Goal: Navigation & Orientation: Find specific page/section

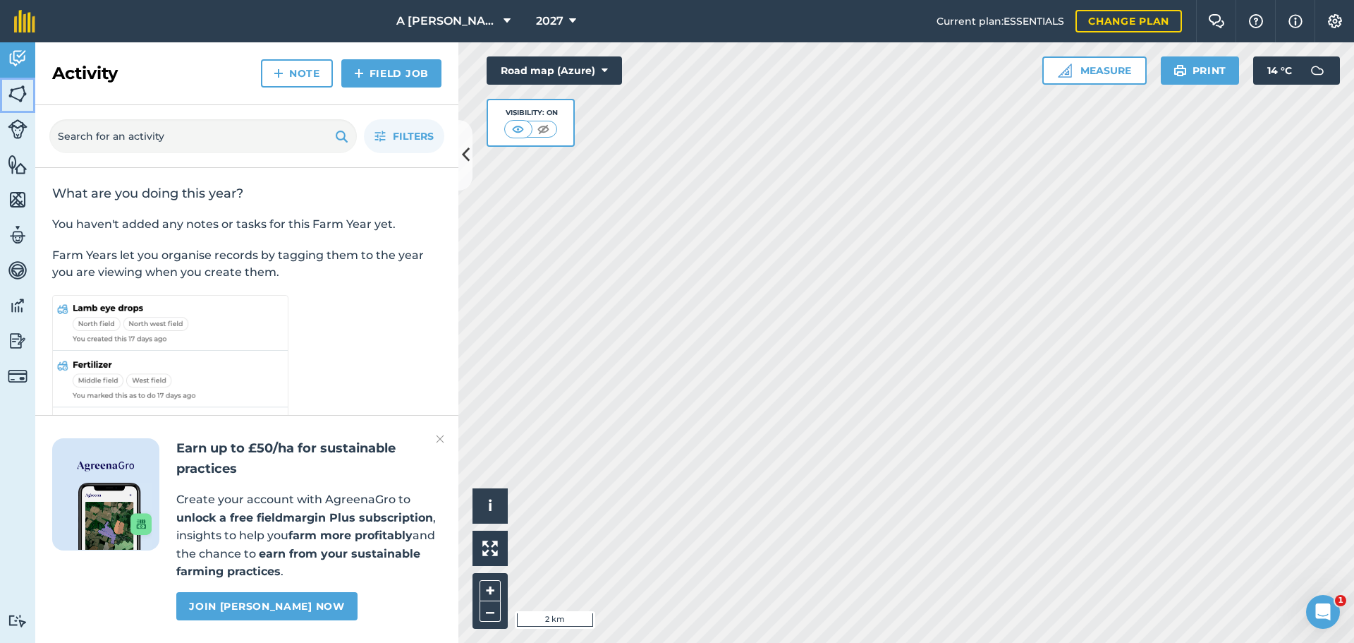
click at [15, 90] on img at bounding box center [18, 93] width 20 height 21
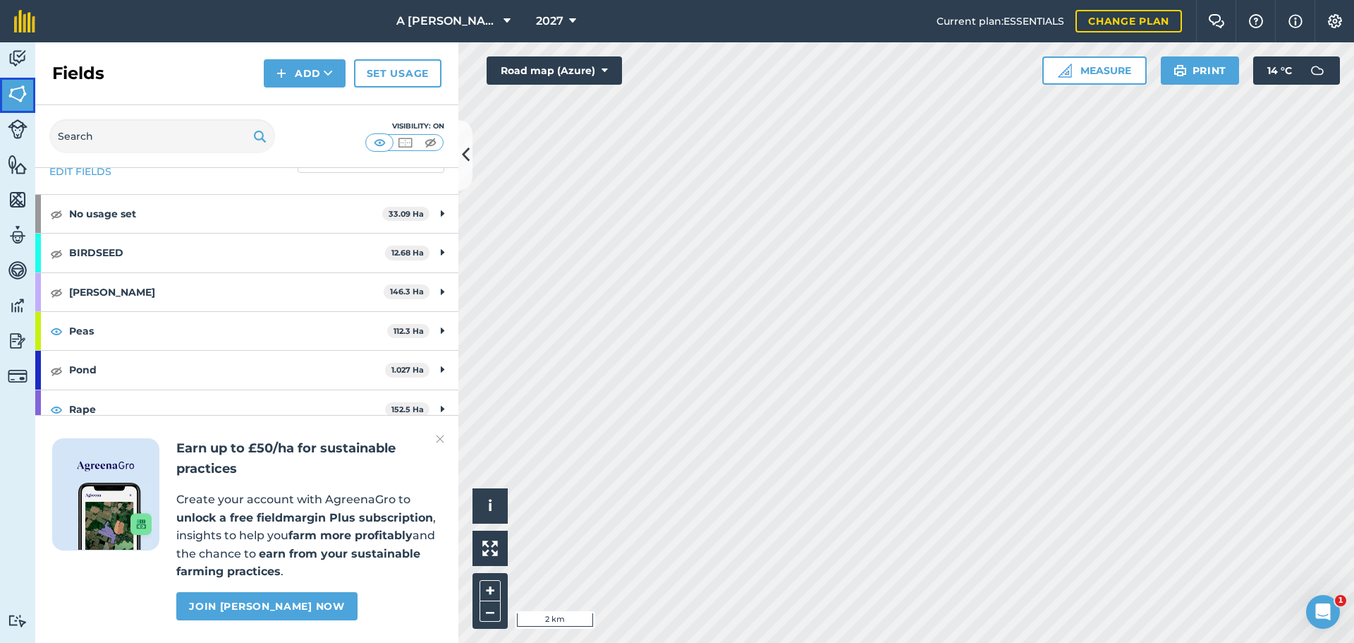
scroll to position [59, 0]
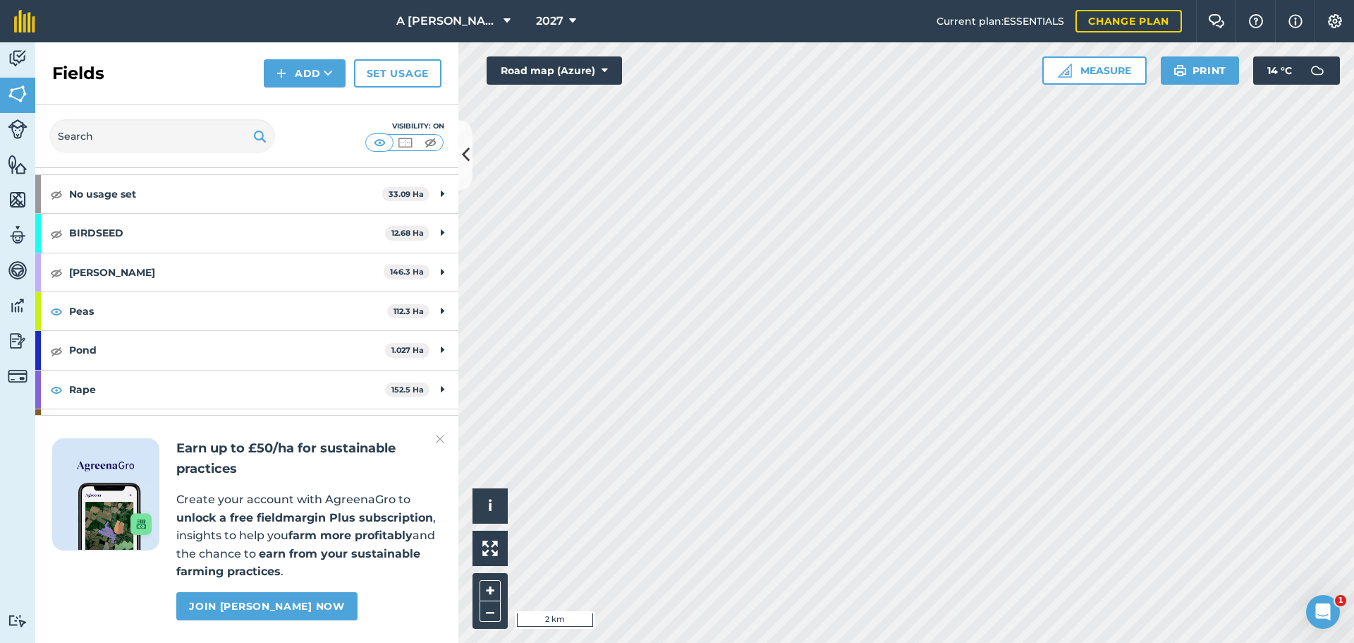
click at [442, 440] on img at bounding box center [440, 438] width 8 height 17
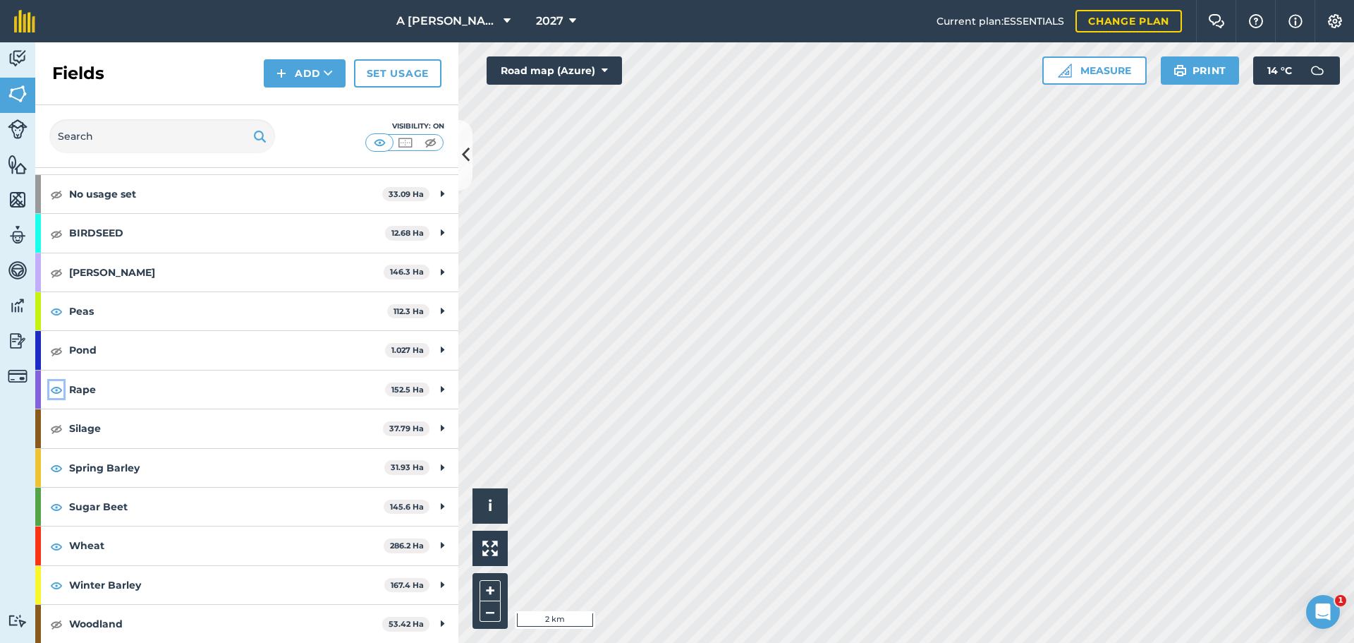
click at [56, 391] on img at bounding box center [56, 389] width 13 height 17
click at [58, 471] on img at bounding box center [56, 467] width 13 height 17
click at [58, 504] on img at bounding box center [56, 506] width 13 height 17
click at [58, 549] on img at bounding box center [56, 545] width 13 height 17
click at [56, 589] on img at bounding box center [56, 584] width 13 height 17
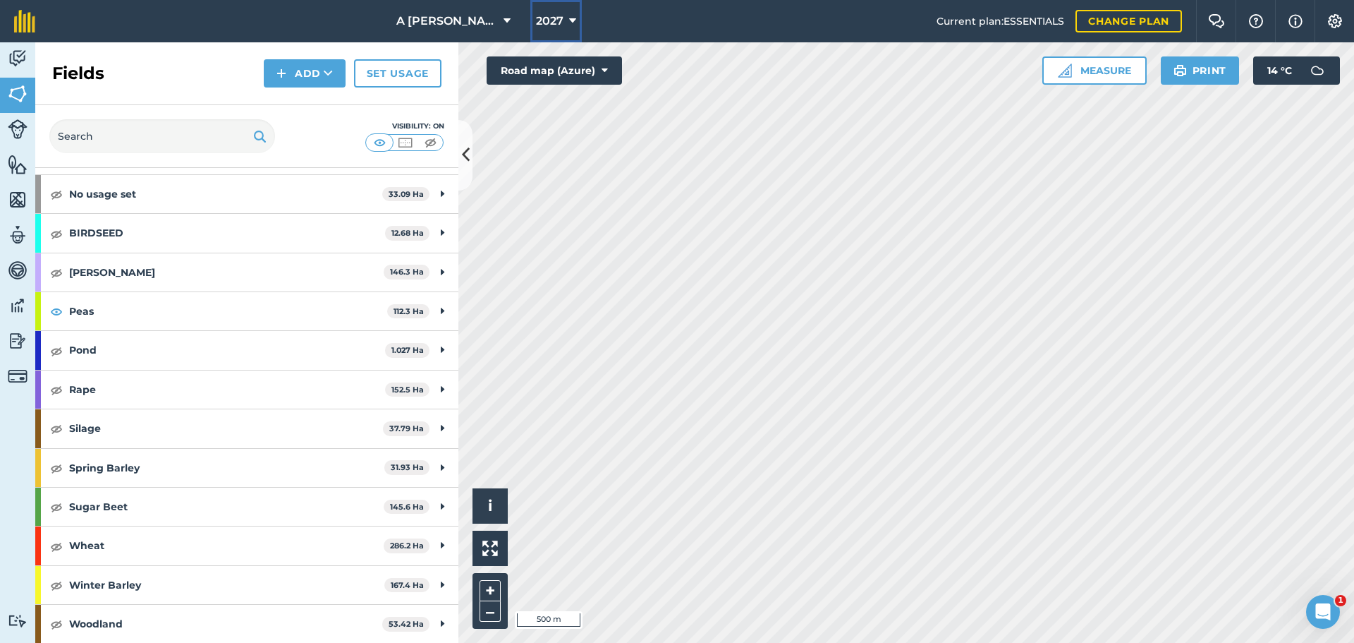
click at [564, 14] on button "2027" at bounding box center [555, 21] width 51 height 42
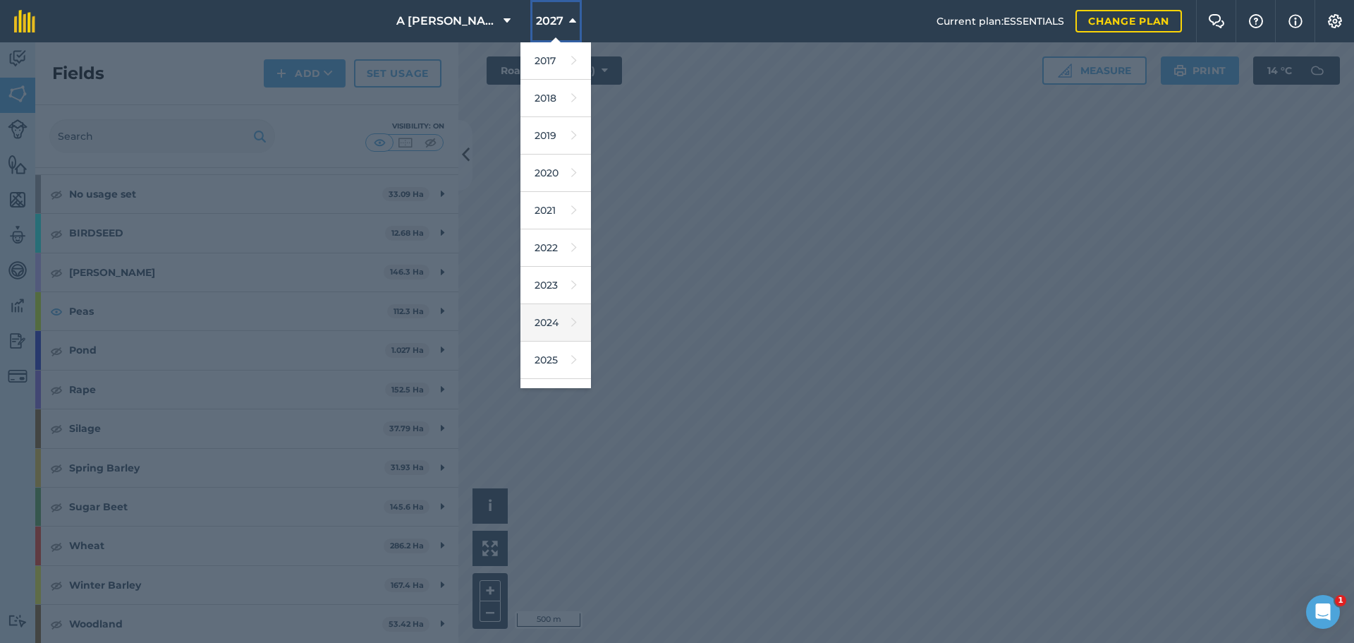
scroll to position [66, 0]
click at [558, 328] on link "2026" at bounding box center [556, 331] width 71 height 37
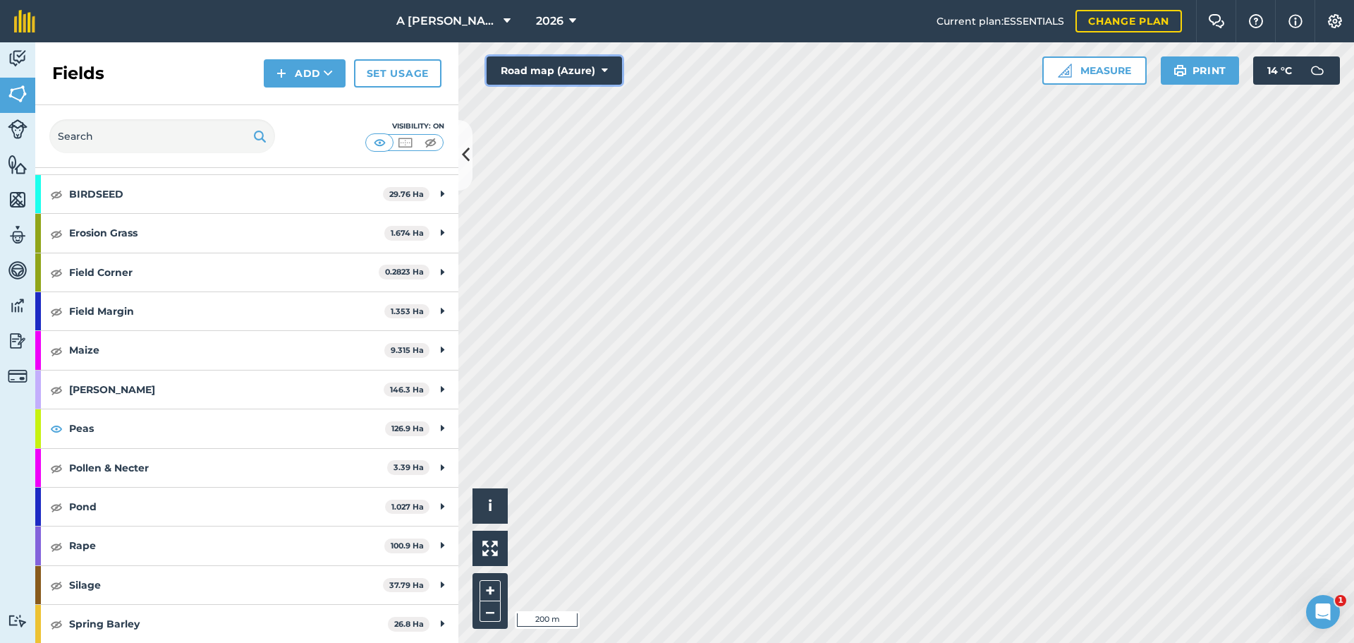
click at [519, 73] on button "Road map (Azure)" at bounding box center [554, 70] width 135 height 28
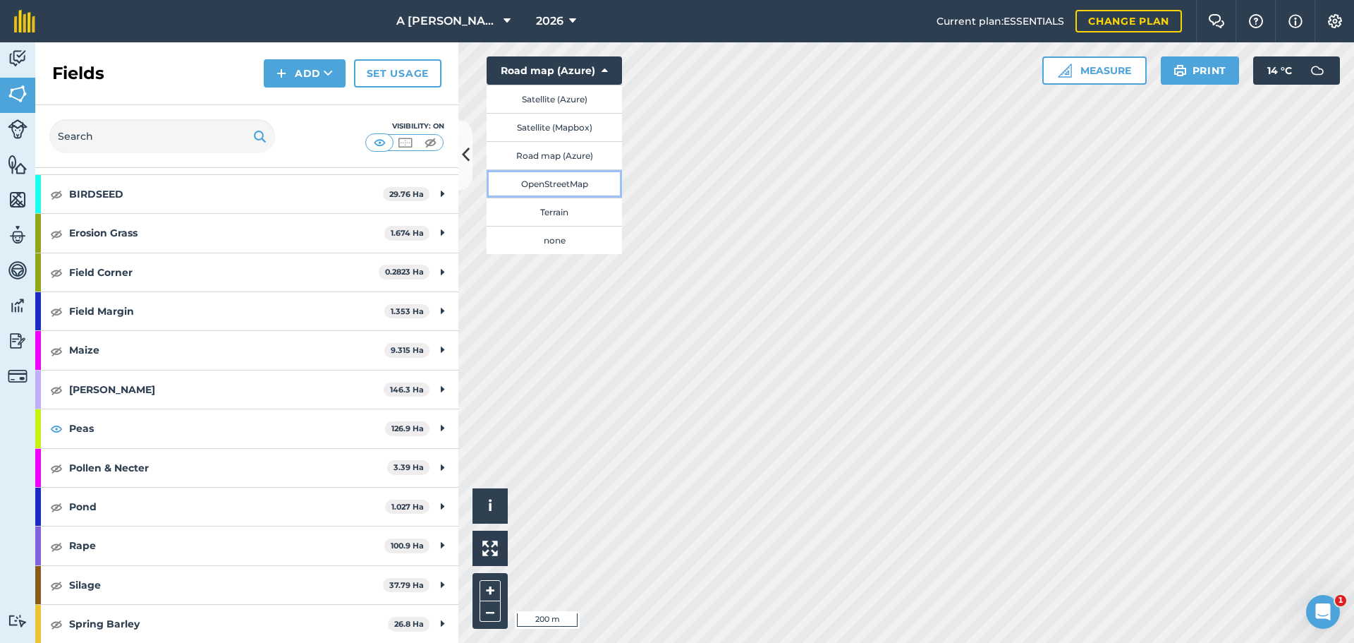
click at [561, 190] on button "OpenStreetMap" at bounding box center [554, 183] width 135 height 28
